Goal: Task Accomplishment & Management: Manage account settings

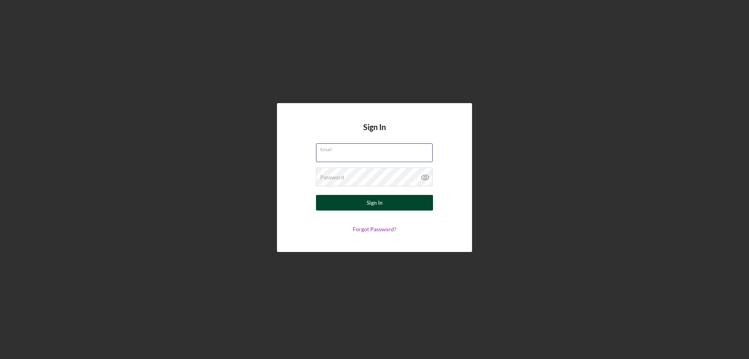
type input "[EMAIL_ADDRESS][DOMAIN_NAME]"
click at [359, 207] on button "Sign In" at bounding box center [374, 203] width 117 height 16
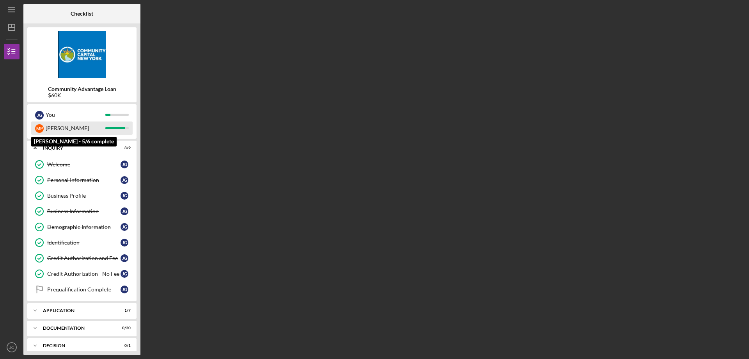
click at [87, 124] on div "[PERSON_NAME]" at bounding box center [76, 127] width 60 height 13
click at [50, 126] on div "[PERSON_NAME]" at bounding box center [76, 127] width 60 height 13
click at [51, 133] on div "[PERSON_NAME]" at bounding box center [76, 127] width 60 height 13
